Goal: Task Accomplishment & Management: Complete application form

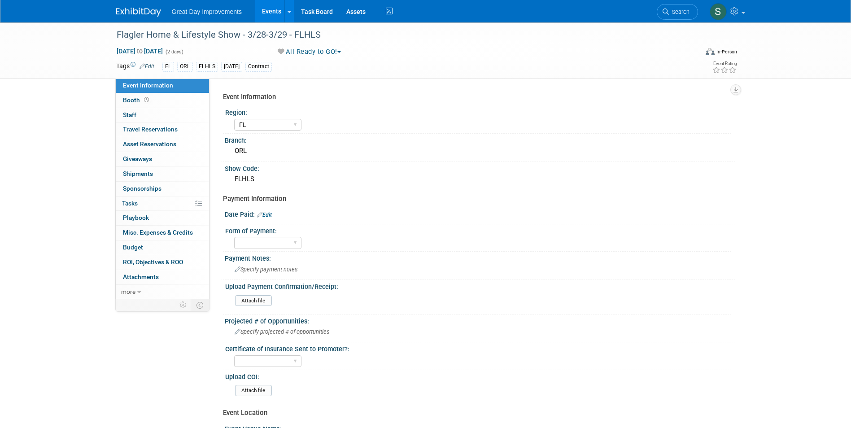
select select "FL"
click at [142, 5] on link at bounding box center [144, 7] width 56 height 7
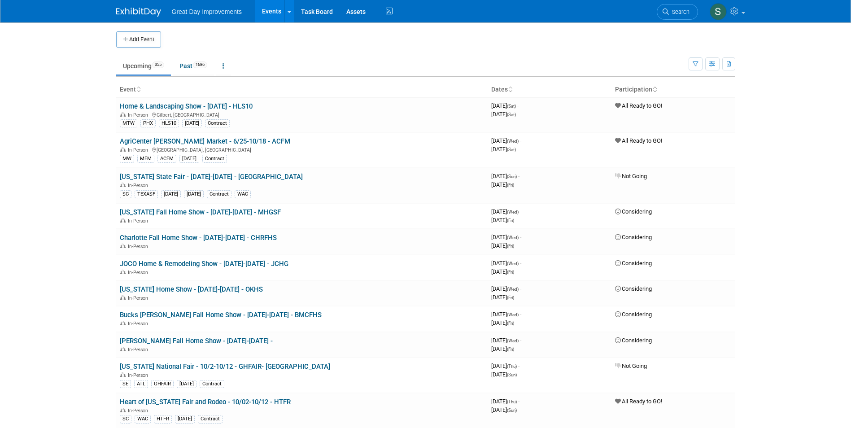
click at [680, 15] on link "Search" at bounding box center [677, 12] width 41 height 16
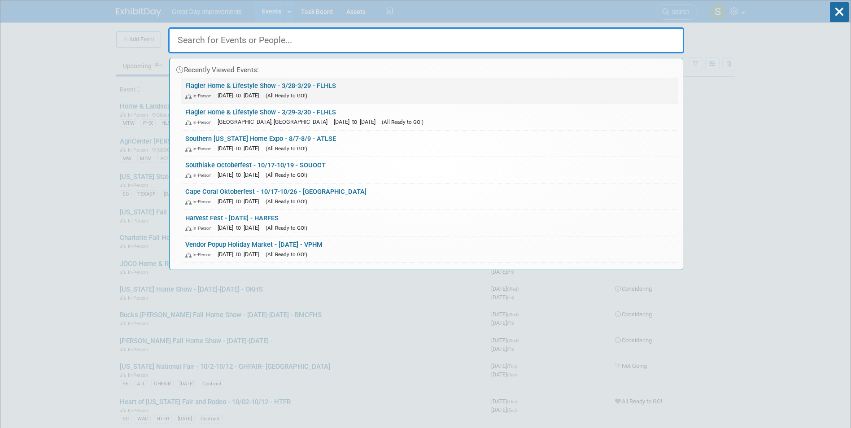
click at [367, 86] on link "Flagler Home & Lifestyle Show - 3/28-3/29 - FLHLS In-Person Mar 28, 2026 to Mar…" at bounding box center [430, 91] width 498 height 26
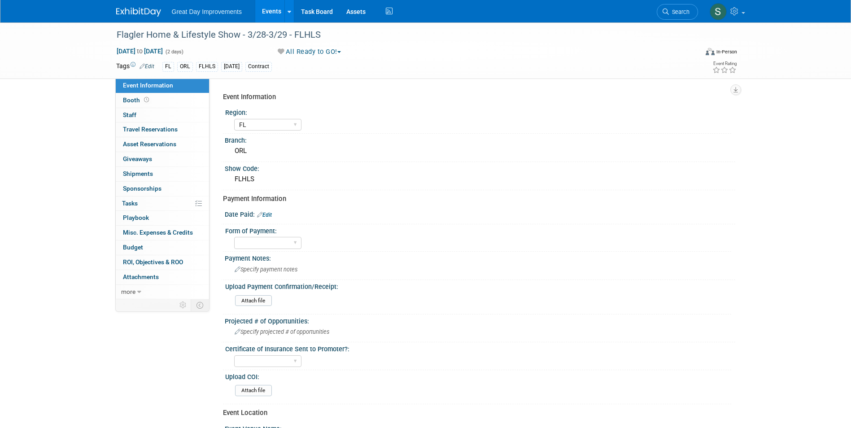
select select "FL"
click at [301, 269] on div "Specify payment notes" at bounding box center [480, 269] width 497 height 14
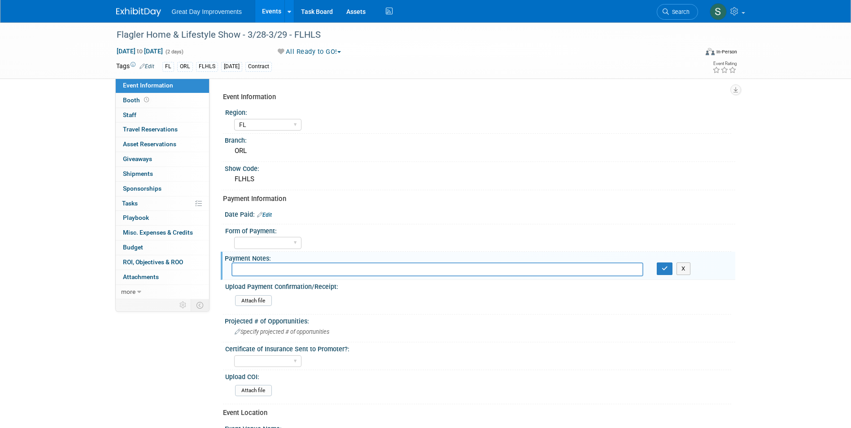
drag, startPoint x: 262, startPoint y: 270, endPoint x: 242, endPoint y: 266, distance: 20.1
click at [242, 266] on input "text" at bounding box center [438, 269] width 412 height 14
type input "m"
type input "emailed contract, awaiting payment link"
click at [657, 266] on button "button" at bounding box center [665, 268] width 16 height 13
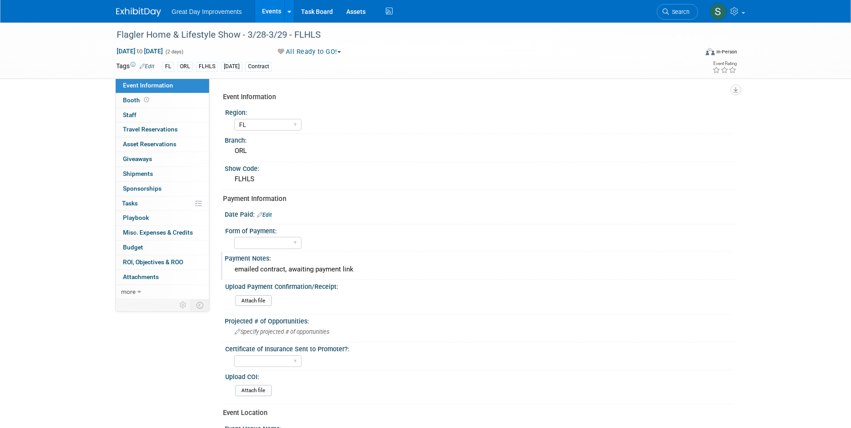
click at [128, 9] on img at bounding box center [138, 12] width 45 height 9
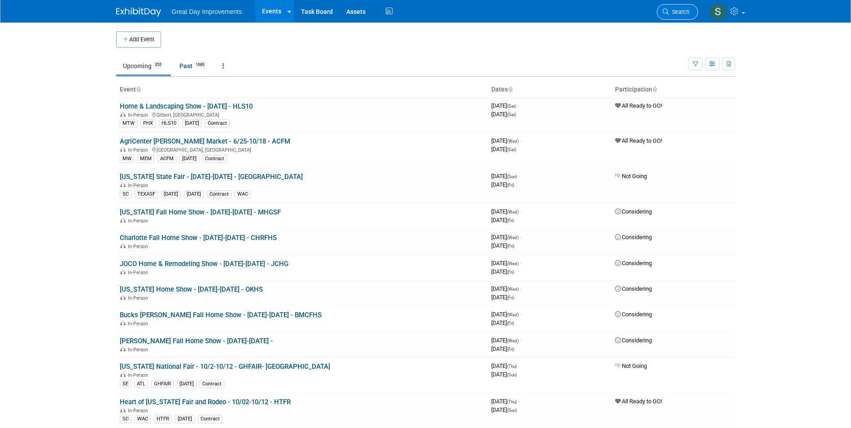
click at [682, 17] on link "Search" at bounding box center [677, 12] width 41 height 16
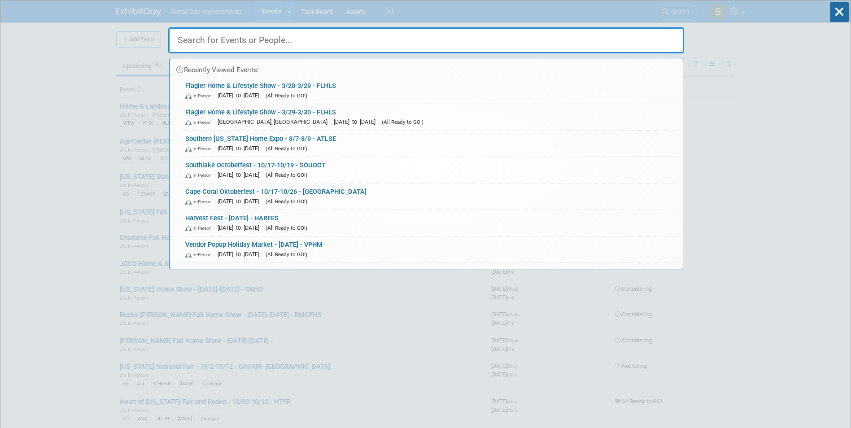
paste input "FL JAC FALLHF 20-Sep Fall Harvest Festival - Canceled MTW DEN HSCHEY 5-Sep Chey…"
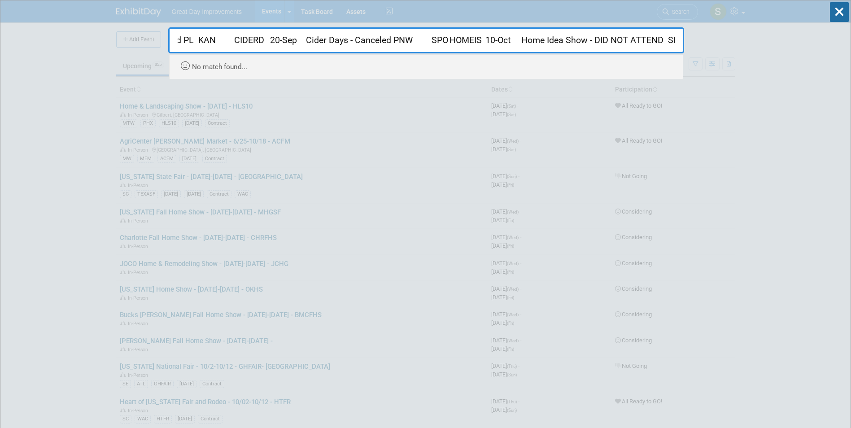
scroll to position [0, 900]
drag, startPoint x: 630, startPoint y: 39, endPoint x: 87, endPoint y: 74, distance: 543.9
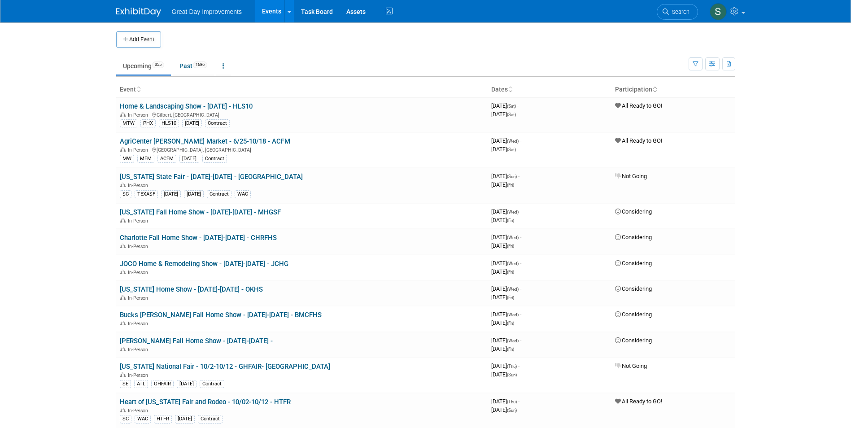
scroll to position [0, 0]
click at [669, 13] on span "Search" at bounding box center [679, 12] width 21 height 7
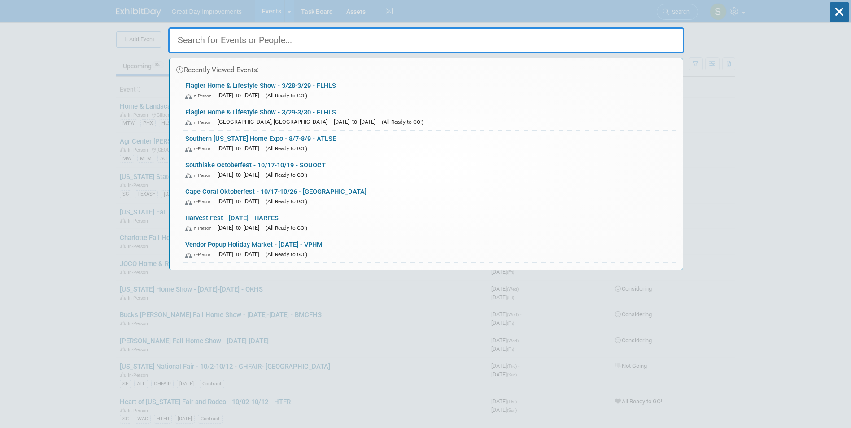
paste input "NJHS"
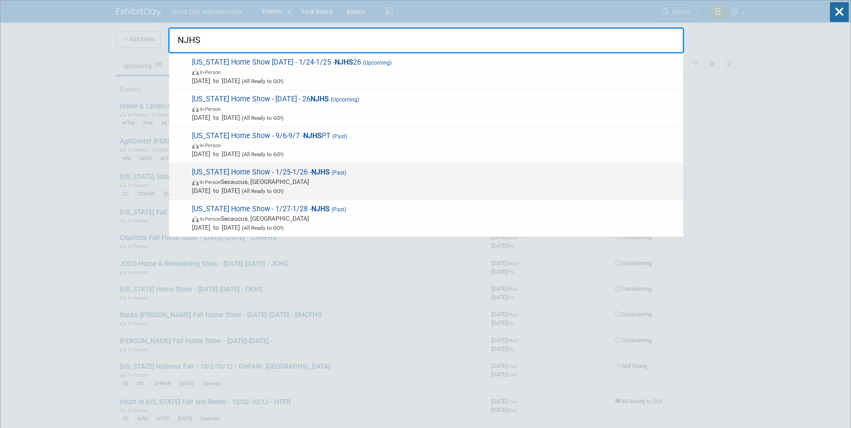
type input "NJHS"
click at [422, 180] on span "In-Person Secaucus, NJ" at bounding box center [435, 181] width 487 height 9
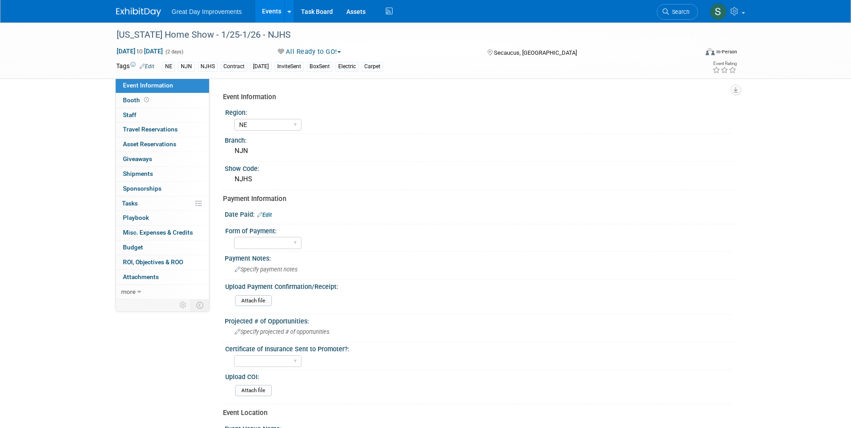
select select "NE"
click at [654, 20] on div "Great Day Improvements Events Add Event Bulk Upload Events Shareable Event Boar…" at bounding box center [425, 11] width 619 height 22
click at [679, 7] on link "Search" at bounding box center [677, 12] width 41 height 16
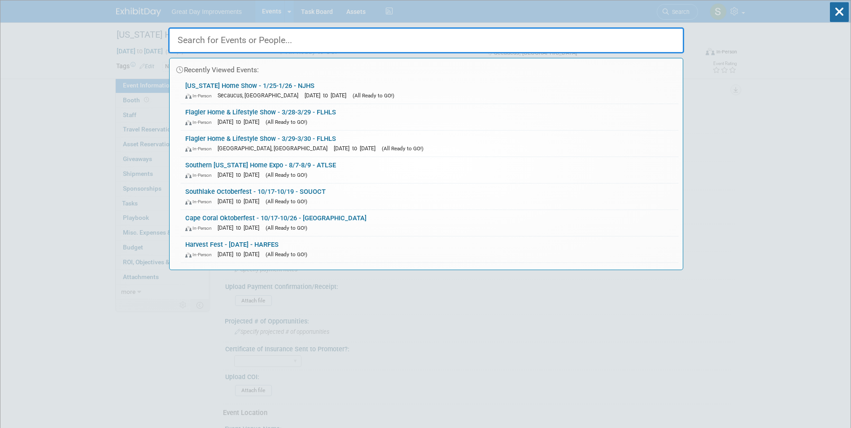
click at [674, 44] on input "text" at bounding box center [426, 40] width 516 height 26
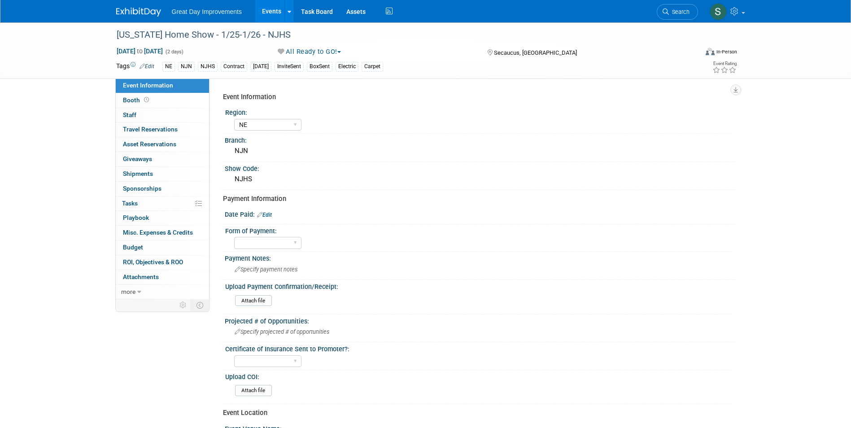
click at [140, 12] on img at bounding box center [138, 12] width 45 height 9
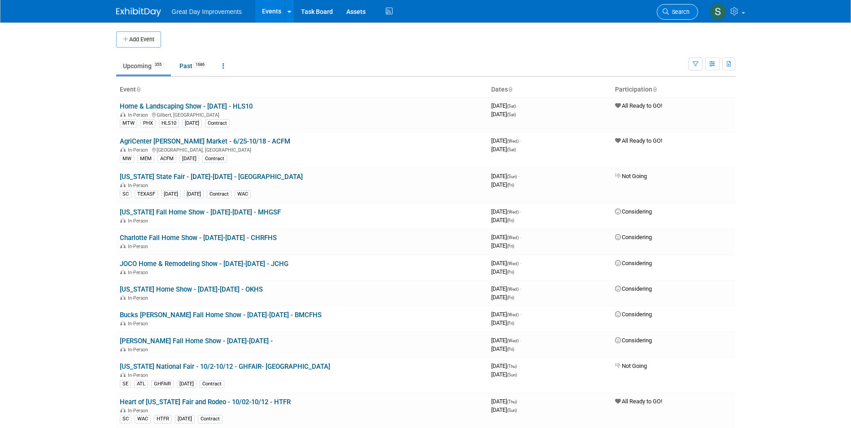
click at [674, 9] on span "Search" at bounding box center [679, 12] width 21 height 7
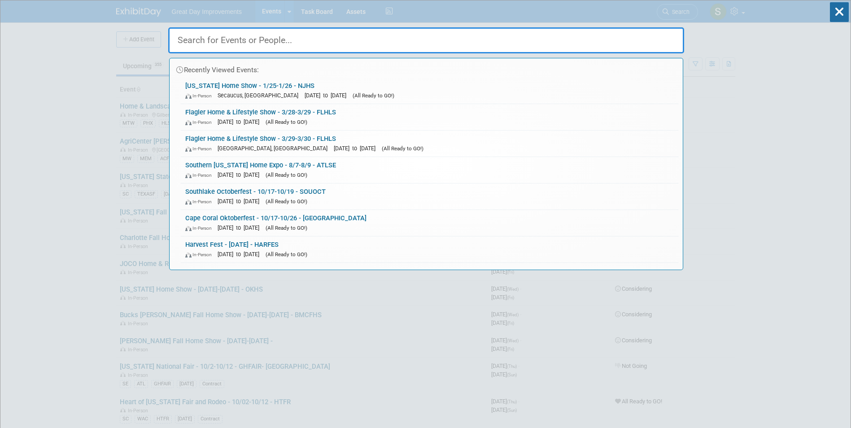
paste input "[US_STATE]'s Largest Home Show"
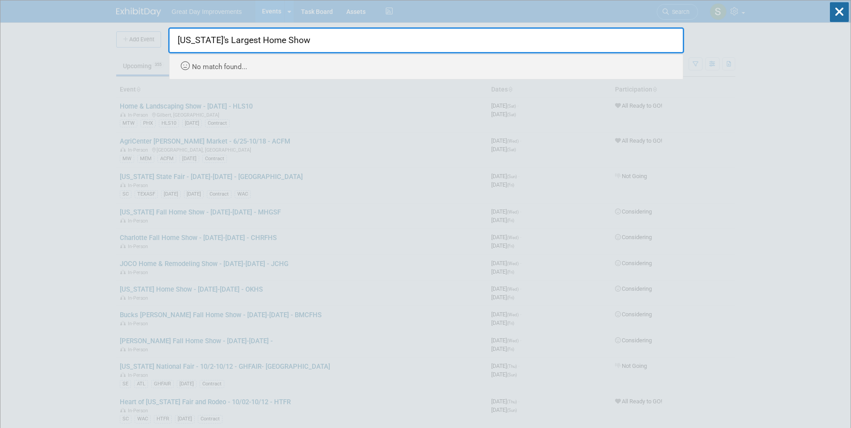
type input "[US_STATE]'s Largest Home Show"
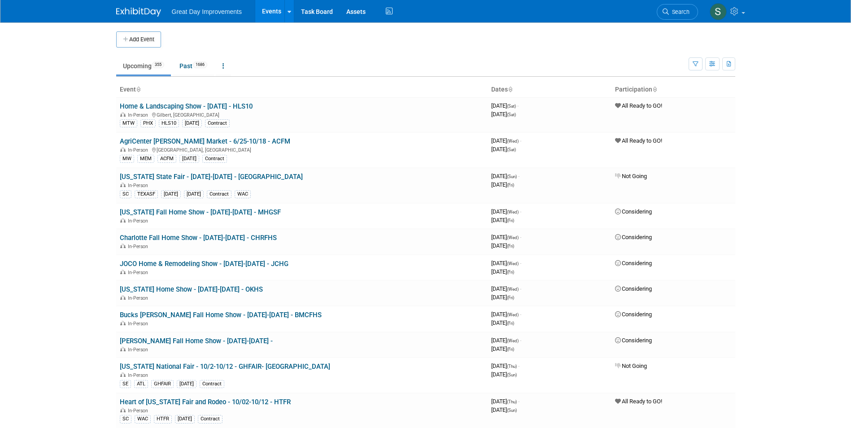
click at [139, 37] on body "Great Day Improvements Events Add Event Bulk Upload Events Shareable Event Boar…" at bounding box center [425, 214] width 851 height 428
click at [139, 36] on button "Add Event" at bounding box center [138, 39] width 45 height 16
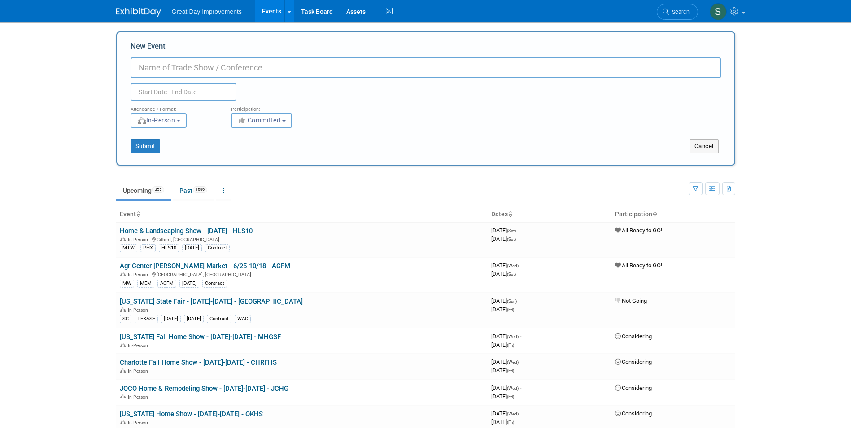
click at [187, 67] on input "New Event" at bounding box center [426, 67] width 590 height 21
paste input "Florida's Largest Home Show"
type input "[US_STATE]'s Largest Home Show - 1/2-1/4 - FLHS"
click at [258, 109] on div "Participation:" at bounding box center [274, 107] width 87 height 12
drag, startPoint x: 258, startPoint y: 109, endPoint x: 269, endPoint y: 128, distance: 21.7
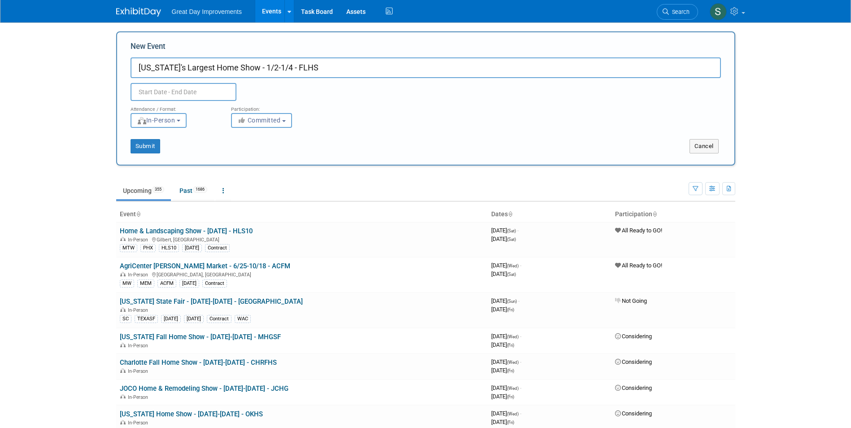
click at [269, 128] on div "Submit Cancel" at bounding box center [426, 141] width 604 height 26
click at [271, 123] on span "Committed" at bounding box center [259, 120] width 44 height 7
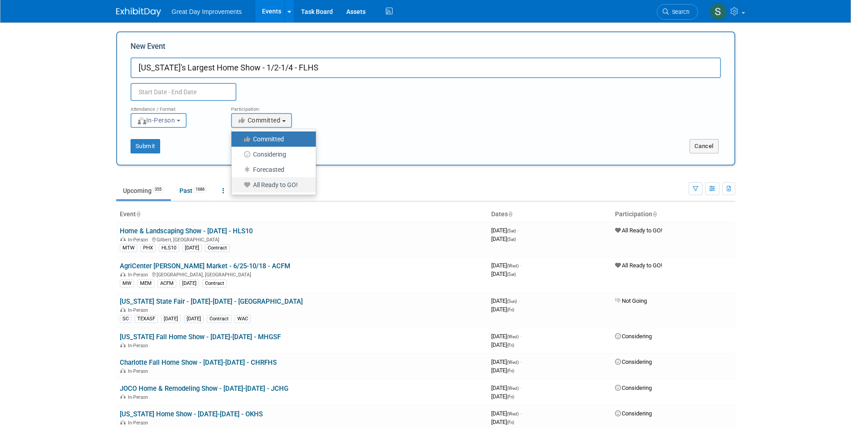
click at [285, 182] on label "All Ready to GO!" at bounding box center [271, 185] width 71 height 12
click at [240, 182] on input "All Ready to GO!" at bounding box center [237, 185] width 6 height 6
select select "102"
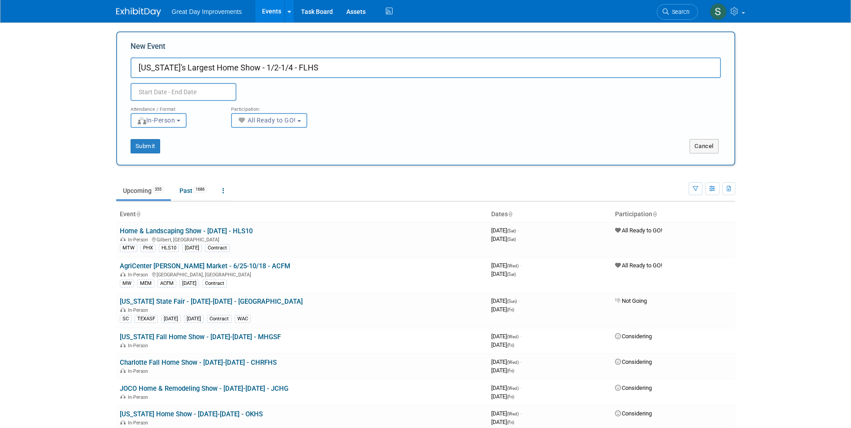
click at [201, 97] on input "text" at bounding box center [184, 92] width 106 height 18
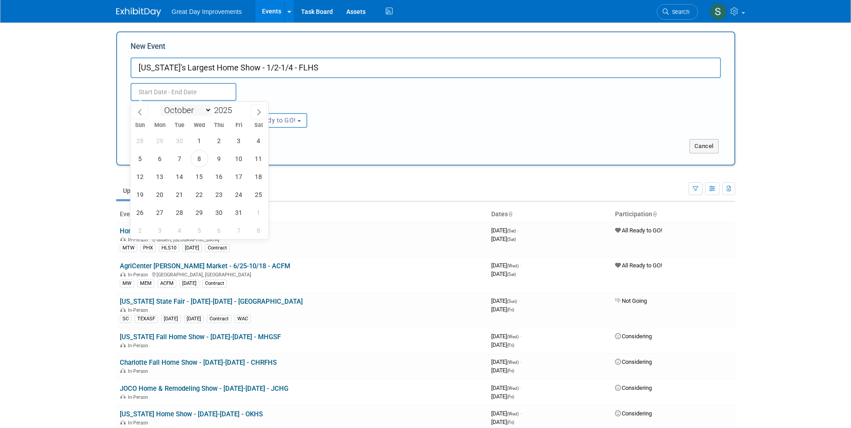
click at [201, 111] on select "January February March April May June July August September October November De…" at bounding box center [186, 110] width 52 height 11
select select "0"
click at [160, 105] on select "January February March April May June July August September October November De…" at bounding box center [186, 110] width 52 height 11
click at [238, 108] on span at bounding box center [235, 107] width 6 height 5
type input "2026"
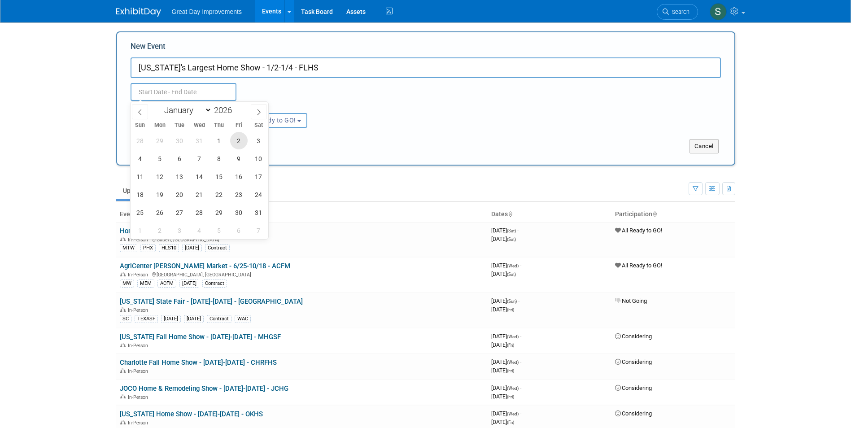
click at [242, 141] on span "2" at bounding box center [238, 140] width 17 height 17
click at [140, 162] on span "4" at bounding box center [139, 158] width 17 height 17
type input "[DATE] to [DATE]"
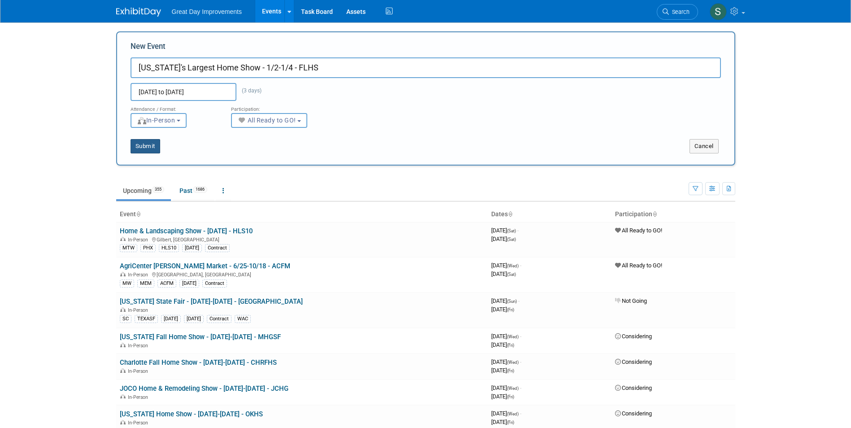
click at [146, 147] on button "Submit" at bounding box center [146, 146] width 30 height 14
type input "[US_STATE]'s Largest Home Show - 1/2-1/4 - FLHS"
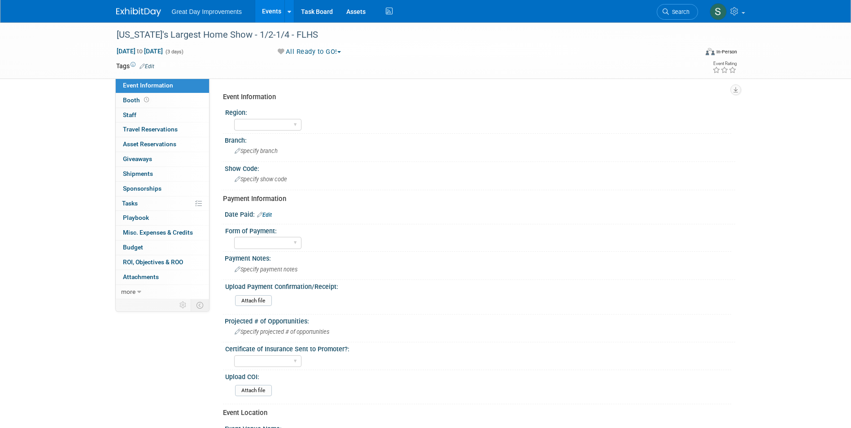
click at [149, 64] on link "Edit" at bounding box center [147, 66] width 15 height 6
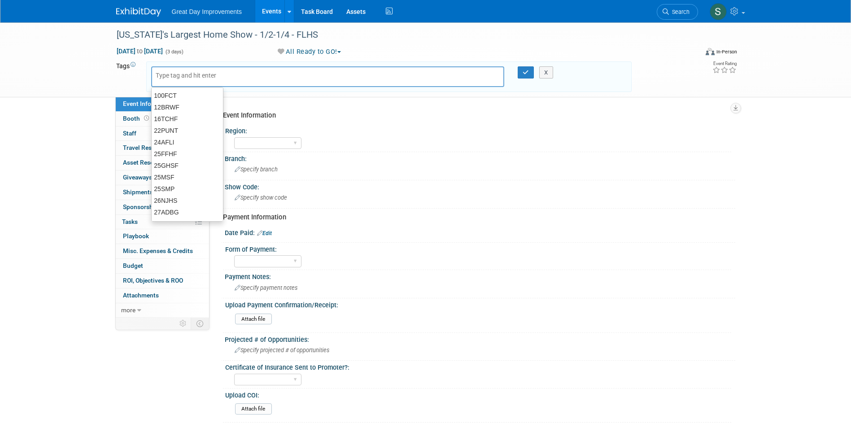
click at [173, 75] on input "text" at bounding box center [192, 75] width 72 height 9
type input "FL"
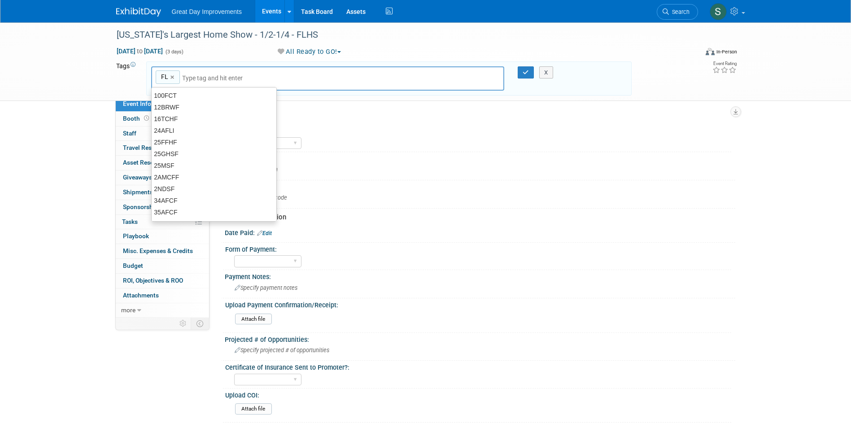
type input "FL"
type input "TSM"
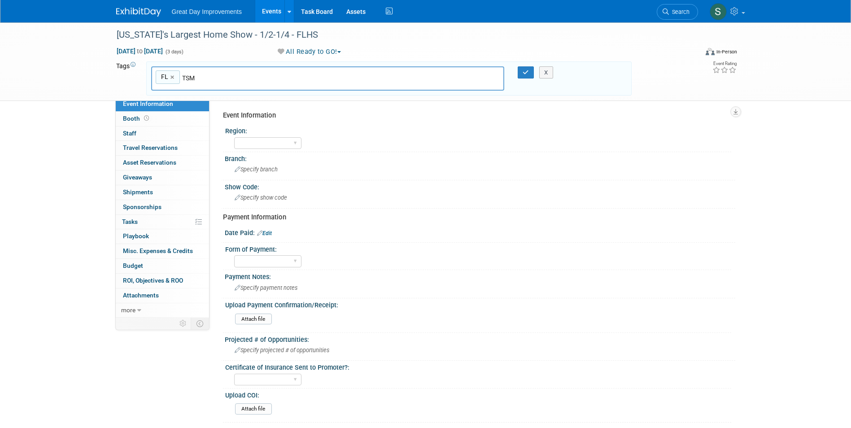
type input "FL, TSM"
click at [206, 78] on link "×" at bounding box center [205, 77] width 6 height 10
type input "FL"
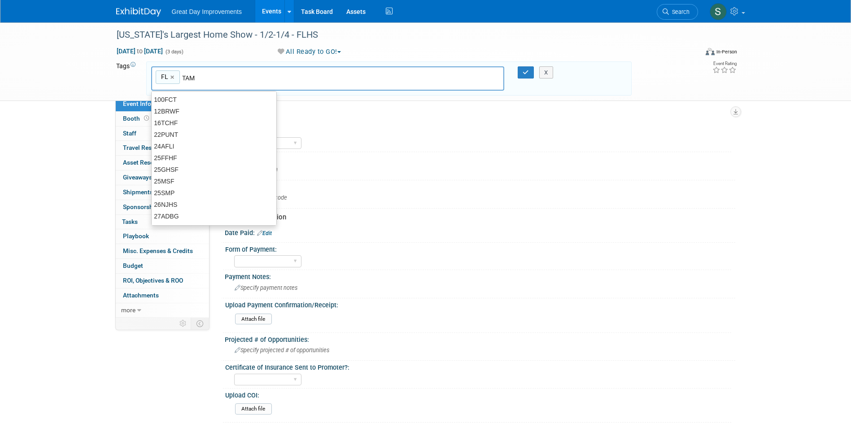
type input "TAM"
type input "FL, TAM"
type input "FLHS"
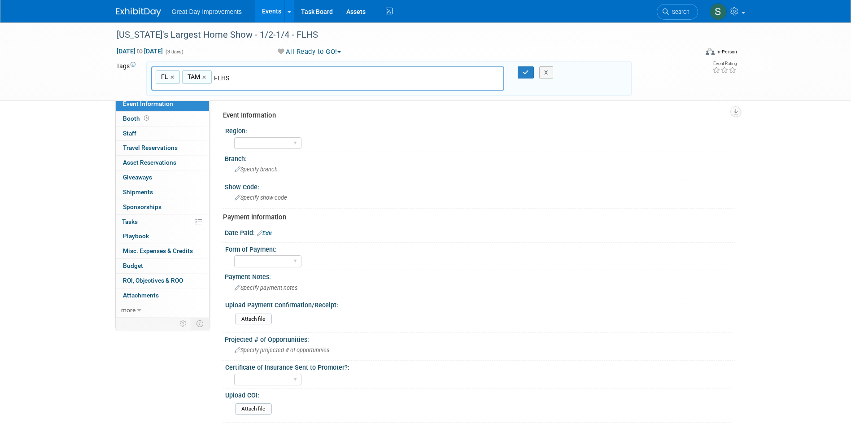
type input "FL, TAM, FLHS"
type input "[DATE]"
type input "FL, TAM, FLHS, [DATE]"
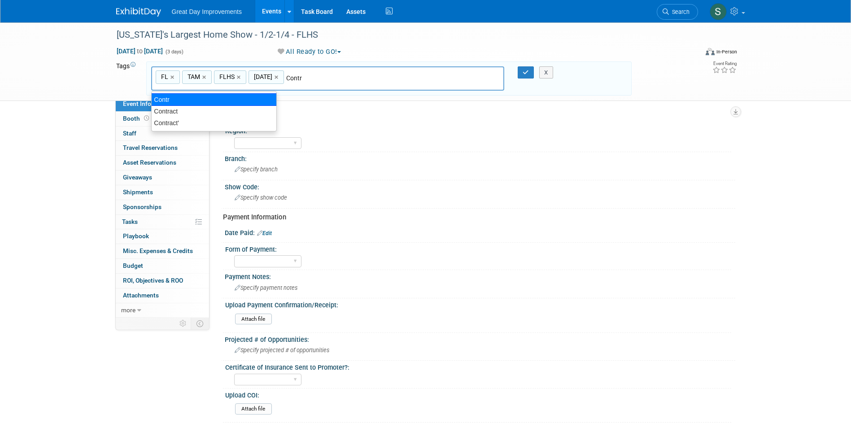
type input "Contract"
type input "FL, TAM, FLHS, [DATE], Contract"
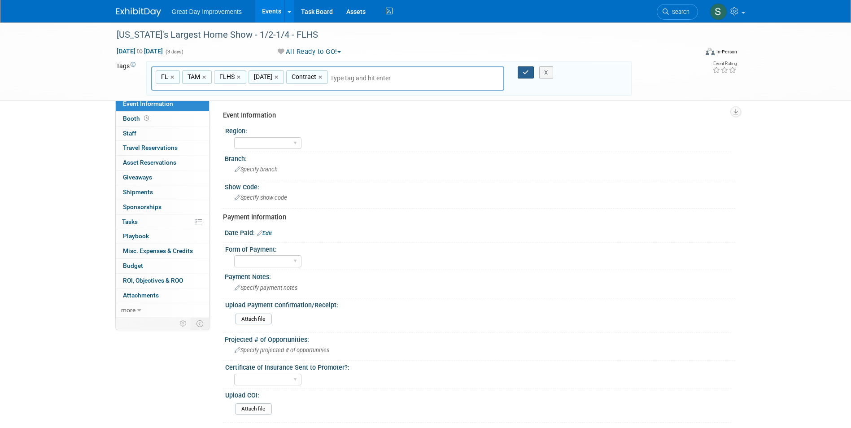
click at [527, 74] on icon "button" at bounding box center [526, 73] width 6 height 6
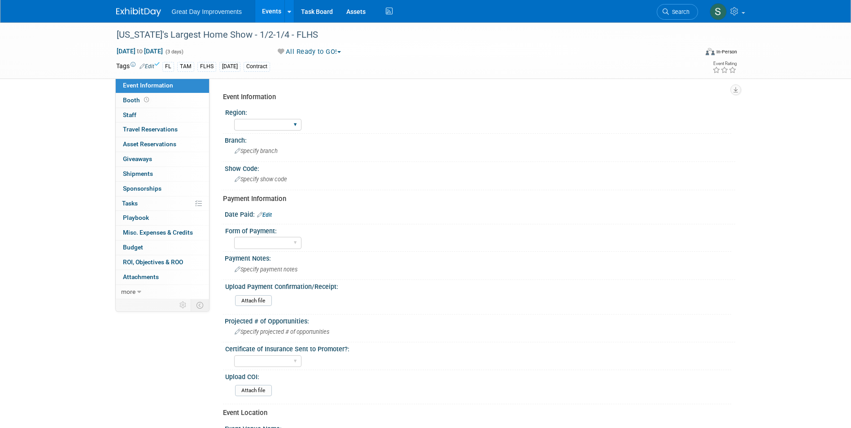
click at [273, 128] on select "GC MA MW MTW NE NEW OV PL PNW SA SE SC UMW FL" at bounding box center [267, 125] width 67 height 12
select select "FL"
click at [234, 119] on select "GC MA MW MTW NE NEW OV PL PNW SA SE SC UMW FL" at bounding box center [267, 125] width 67 height 12
click at [280, 160] on div "Branch: Specify branch" at bounding box center [478, 148] width 515 height 28
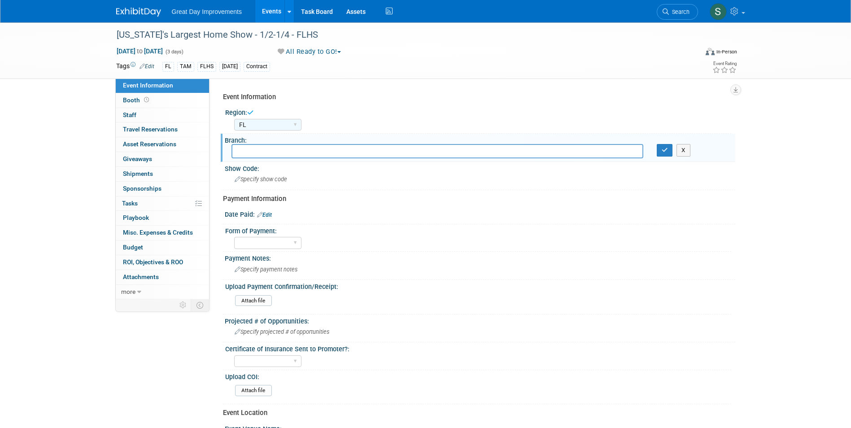
type input "R"
type input "TAM"
click at [666, 150] on icon "button" at bounding box center [665, 150] width 6 height 6
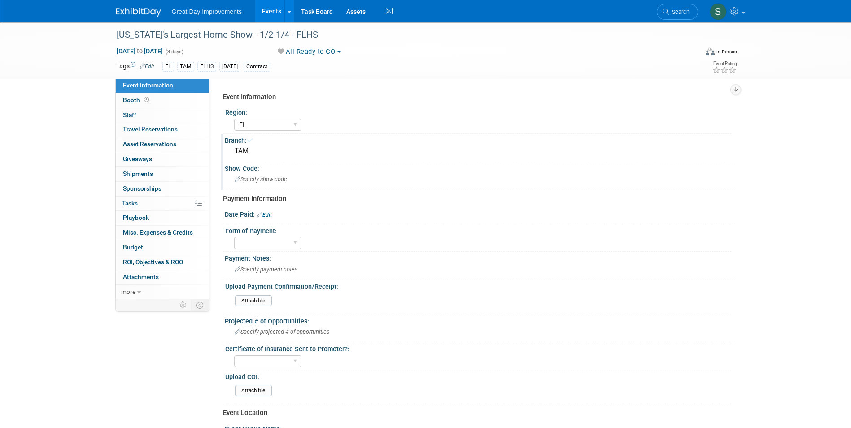
click at [269, 180] on span "Specify show code" at bounding box center [261, 179] width 52 height 7
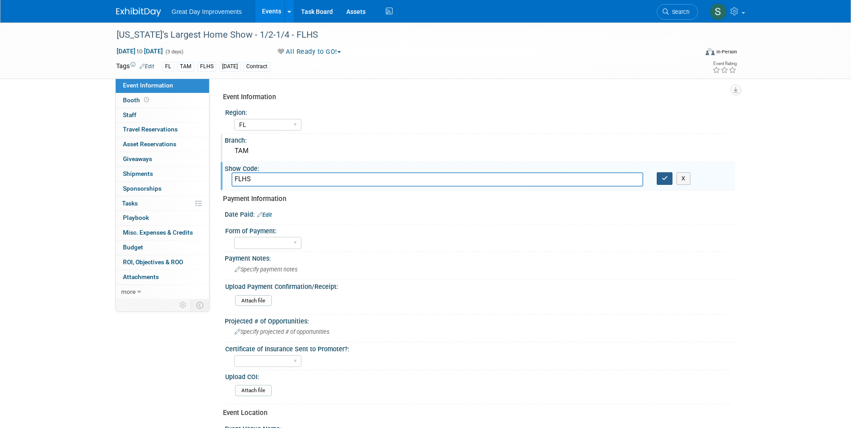
type input "FLHS"
click at [665, 177] on icon "button" at bounding box center [665, 178] width 6 height 6
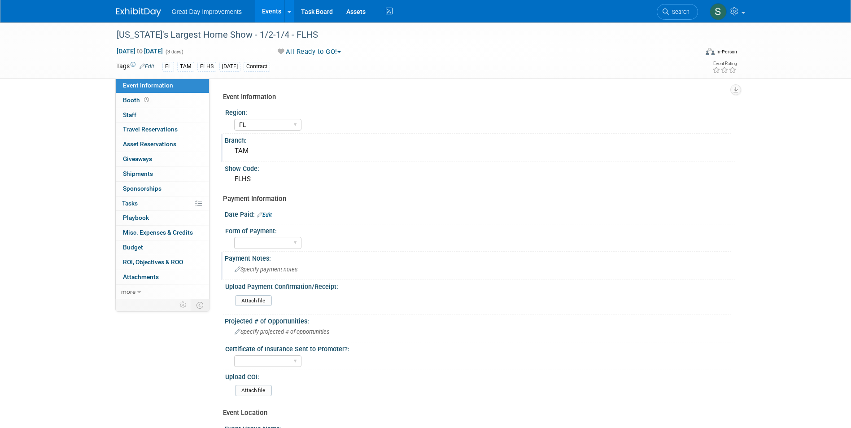
click at [266, 270] on span "Specify payment notes" at bounding box center [266, 269] width 63 height 7
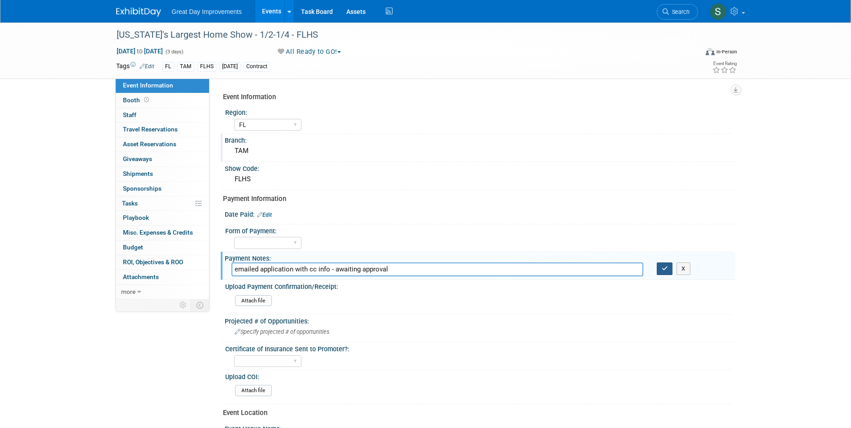
type input "emailed application with cc info - awaiting approval"
click at [664, 266] on icon "button" at bounding box center [665, 269] width 6 height 6
